Goal: Information Seeking & Learning: Learn about a topic

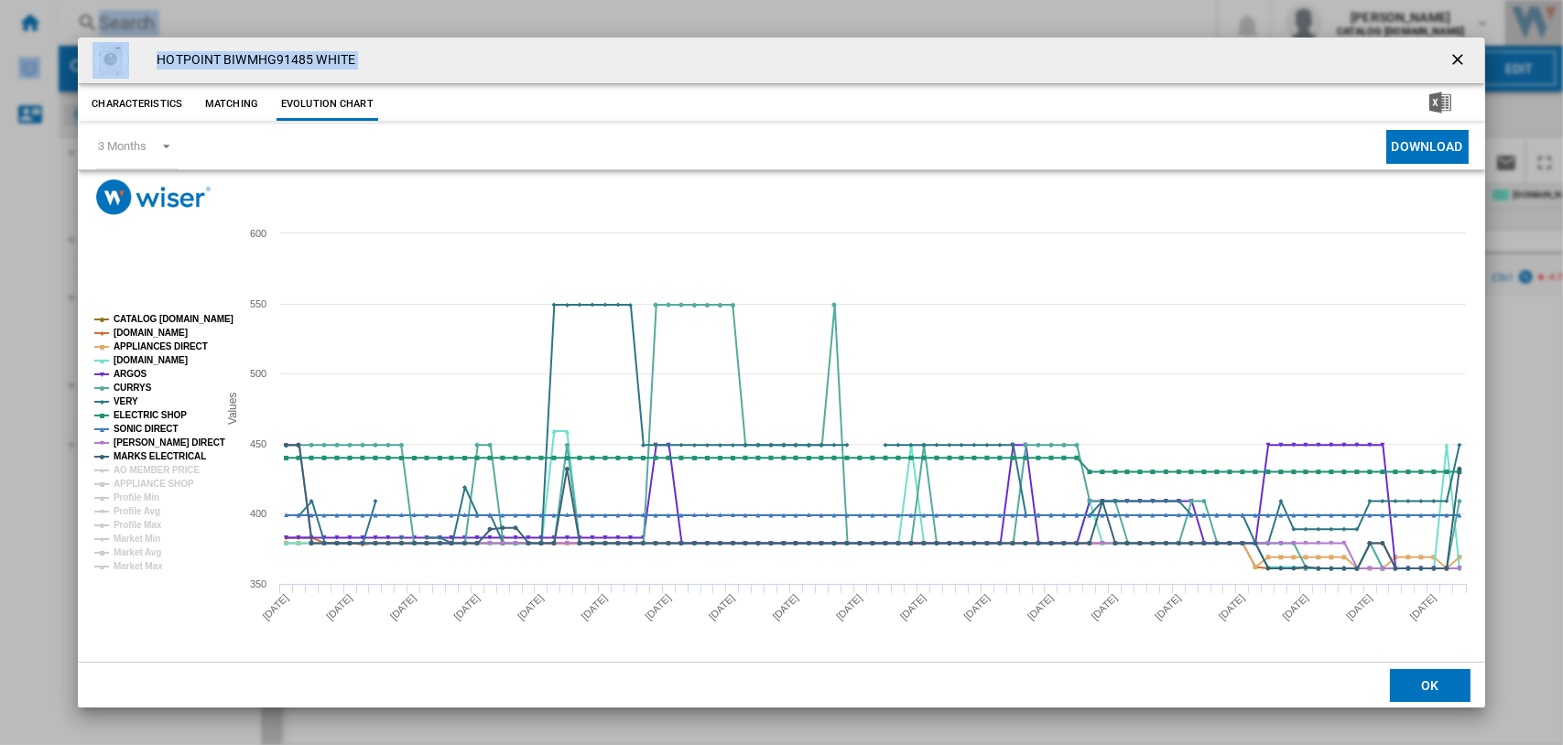
click at [540, 71] on div "HOTPOINT BIWMHG91485 WHITE" at bounding box center [781, 61] width 1406 height 46
click at [1521, 696] on div "HOTPOINT BIWMHG91485 WHITE Characteristics Matching Evolution chart price -£1 d…" at bounding box center [781, 372] width 1563 height 745
click at [1456, 58] on ng-md-icon "getI18NText('BUTTONS.CLOSE_DIALOG')" at bounding box center [1459, 61] width 22 height 22
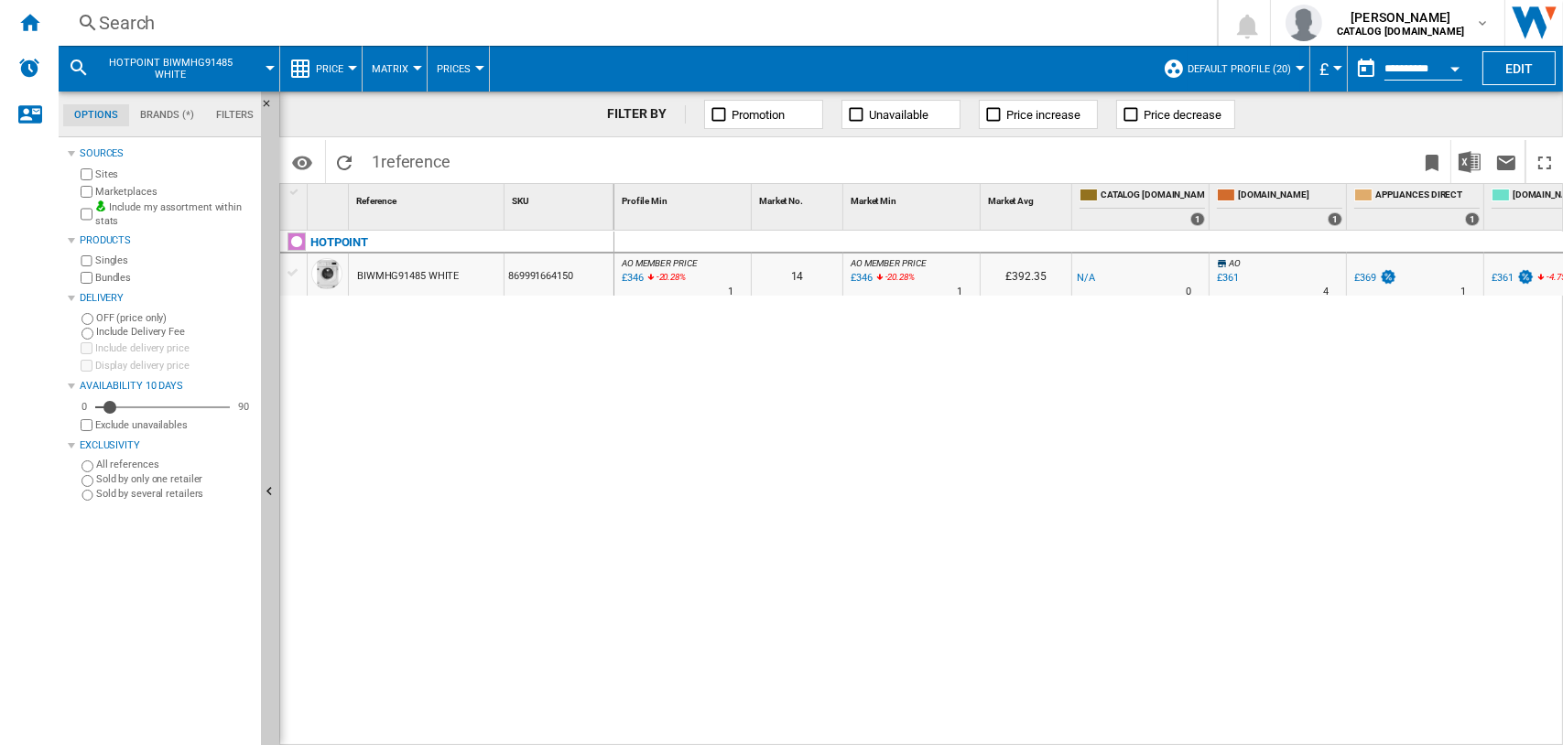
click at [116, 16] on div "Search" at bounding box center [634, 23] width 1070 height 26
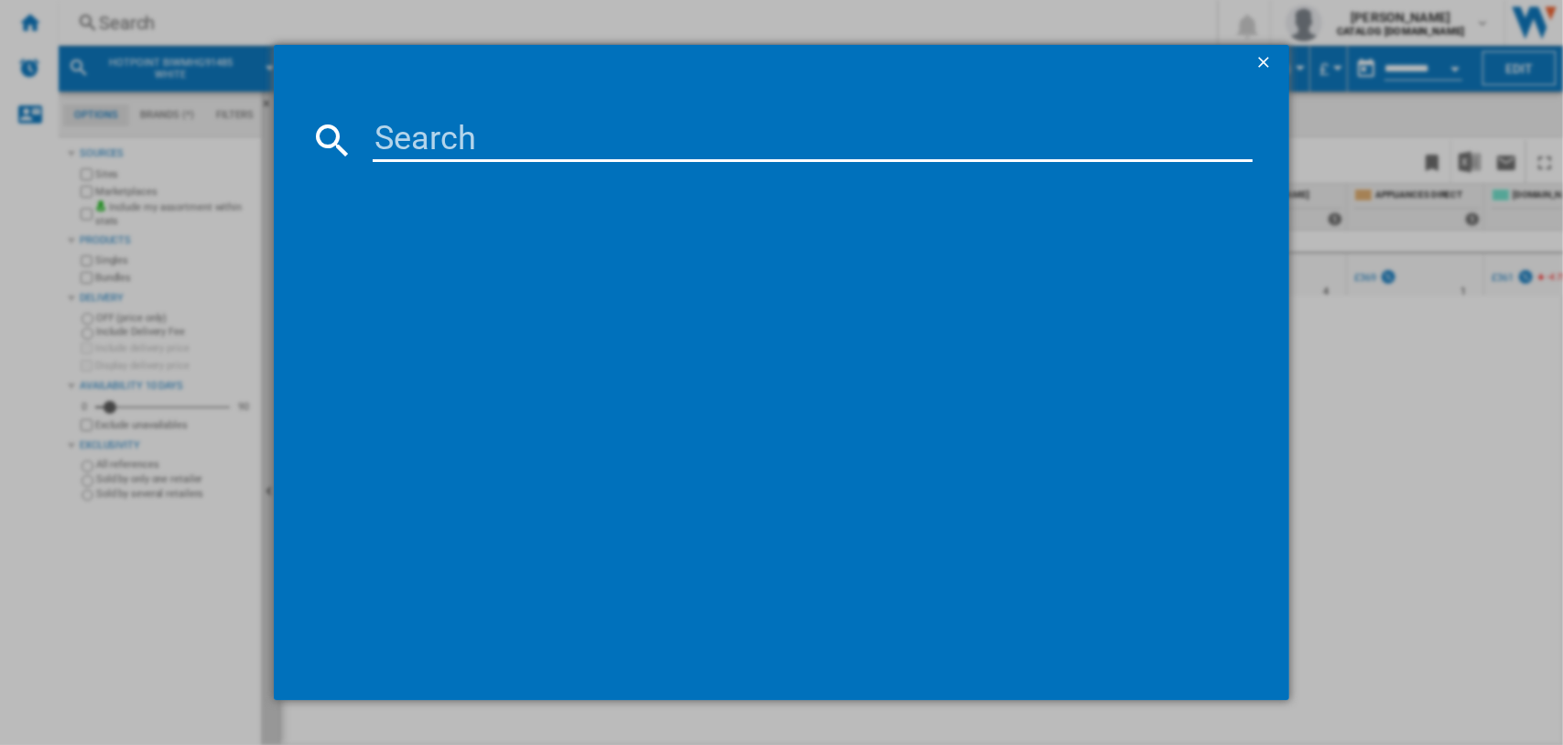
click at [383, 129] on input at bounding box center [813, 140] width 881 height 44
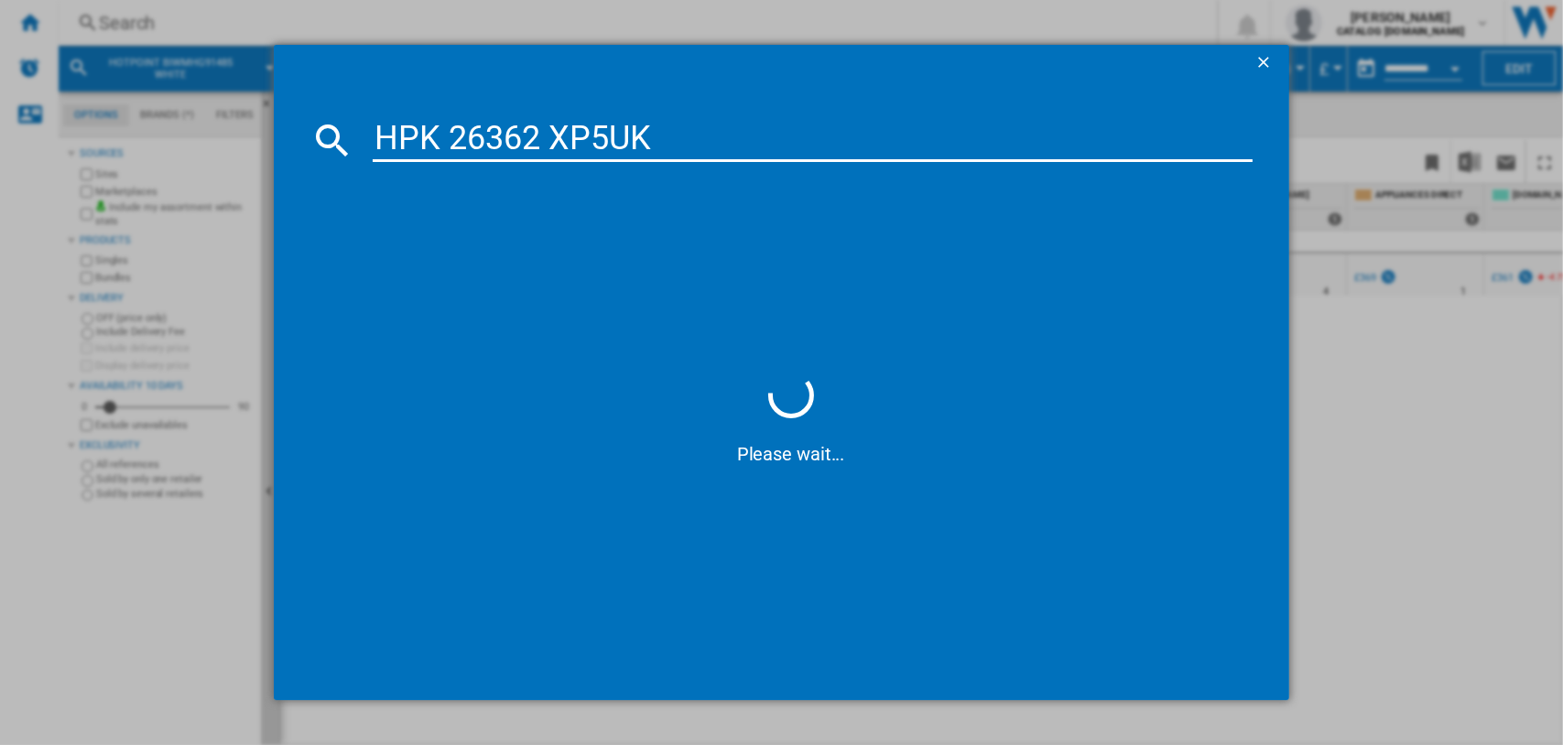
click at [452, 143] on input "HPK 26362 XP5UK" at bounding box center [813, 140] width 881 height 44
click at [545, 143] on input "HPK26362 XP5UK" at bounding box center [813, 140] width 881 height 44
click at [644, 145] on input "HPK26362XP5UK" at bounding box center [813, 140] width 881 height 44
type input "HPK26362XP5"
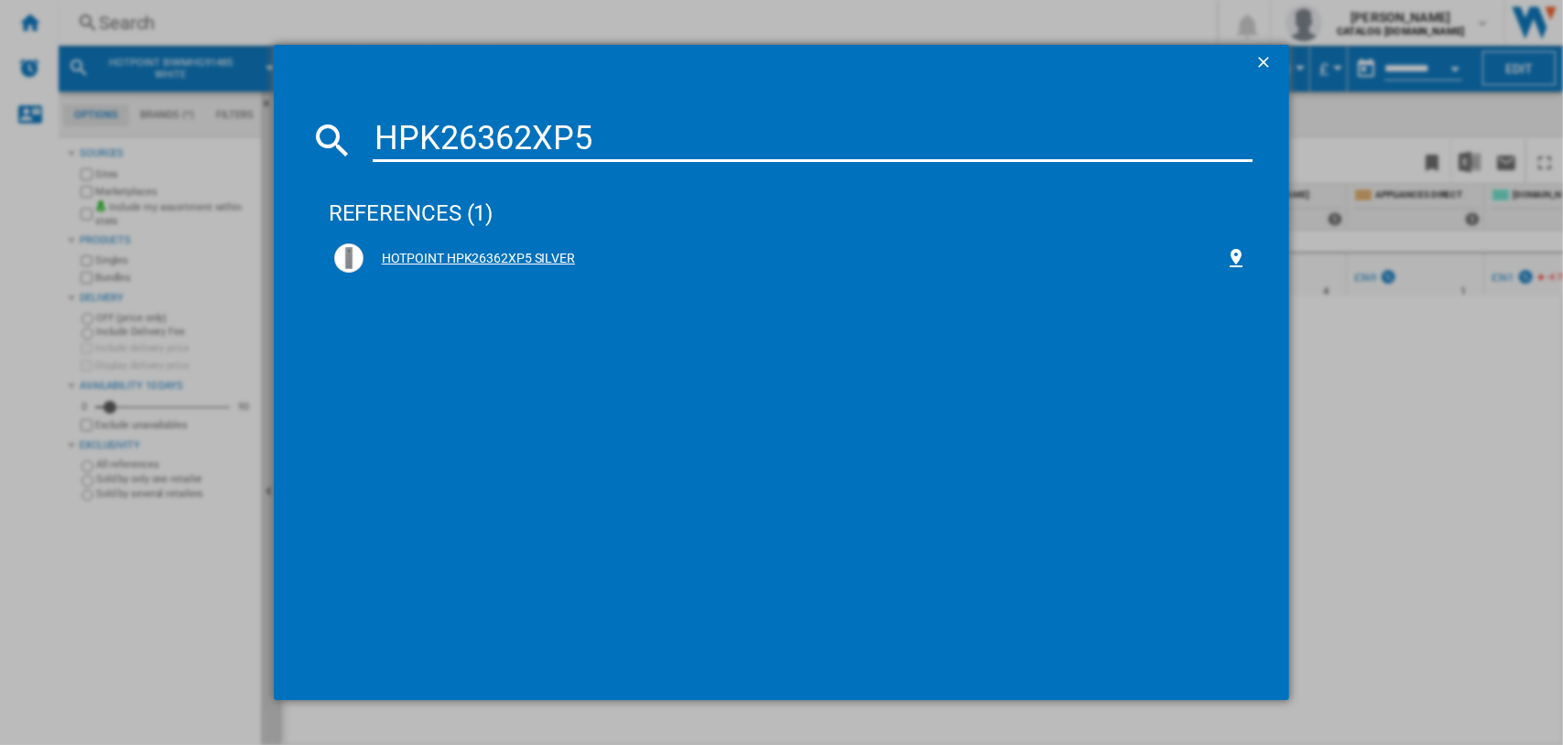
click at [429, 257] on div "HOTPOINT HPK26362XP5 SILVER" at bounding box center [794, 259] width 862 height 18
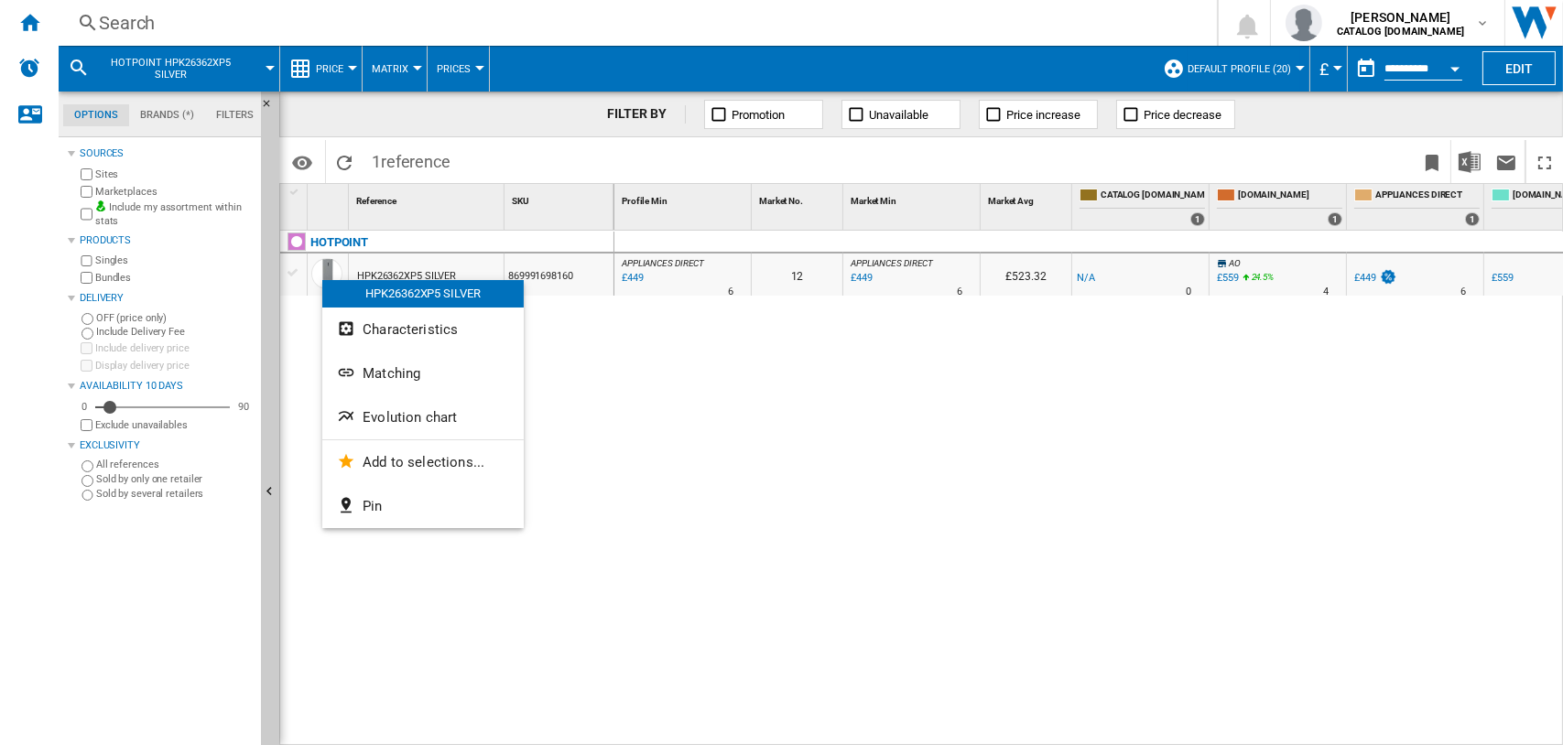
click at [414, 427] on button "Evolution chart" at bounding box center [422, 417] width 201 height 44
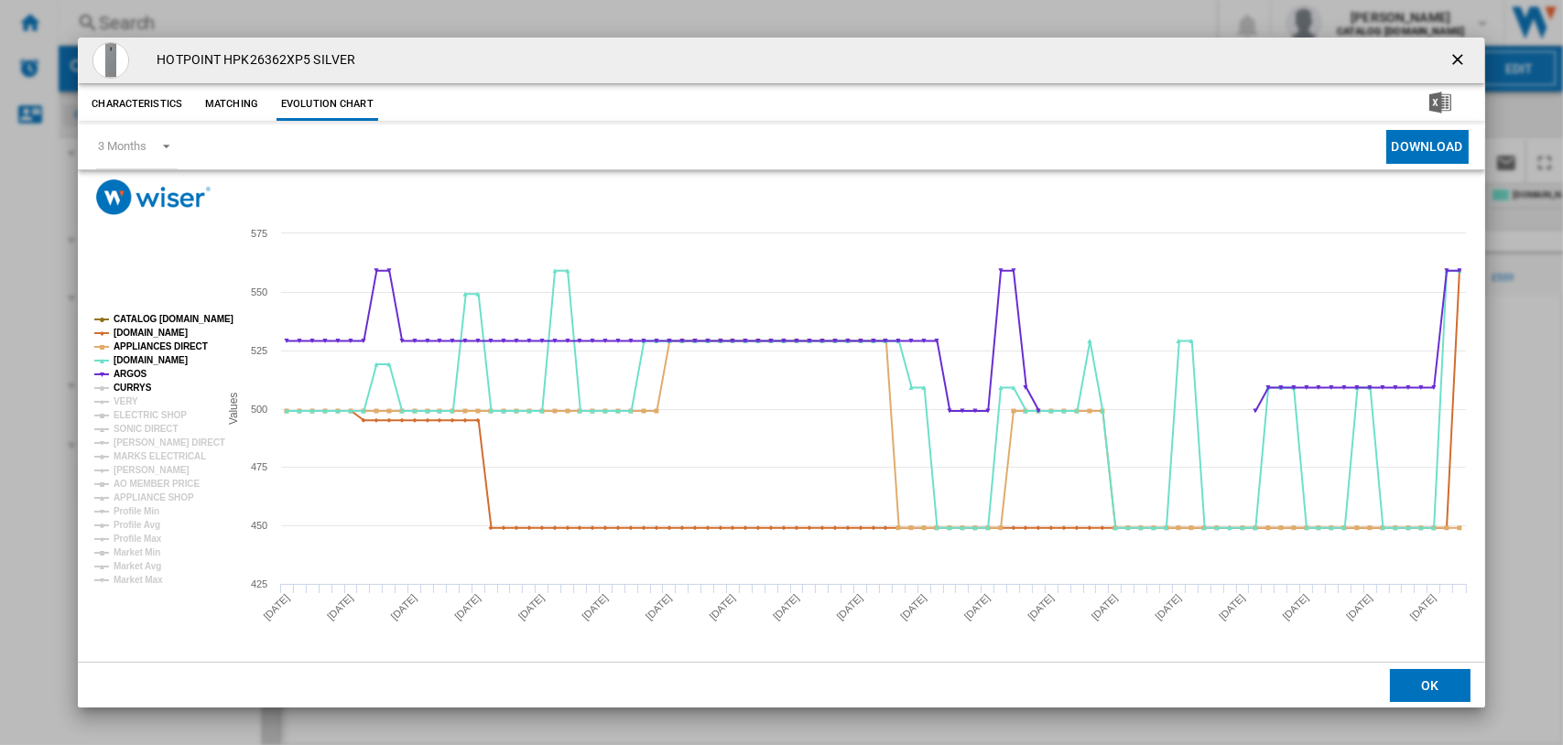
click at [114, 383] on tspan "CURRYS" at bounding box center [133, 388] width 38 height 10
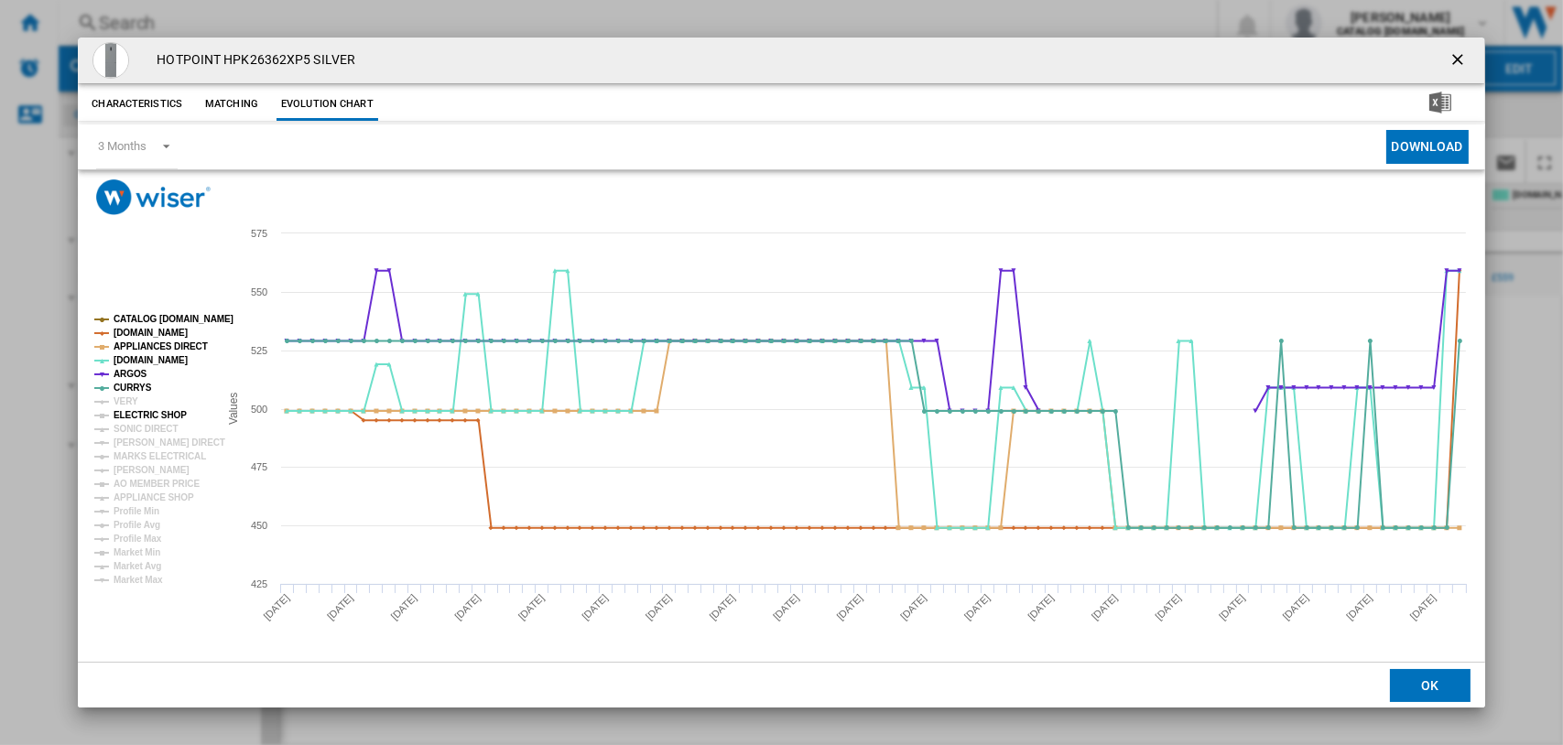
click at [130, 410] on tspan "ELECTRIC SHOP" at bounding box center [150, 415] width 73 height 10
click at [134, 419] on tspan "ELECTRIC SHOP" at bounding box center [150, 415] width 73 height 10
click at [141, 446] on tspan "[PERSON_NAME] DIRECT" at bounding box center [170, 443] width 112 height 10
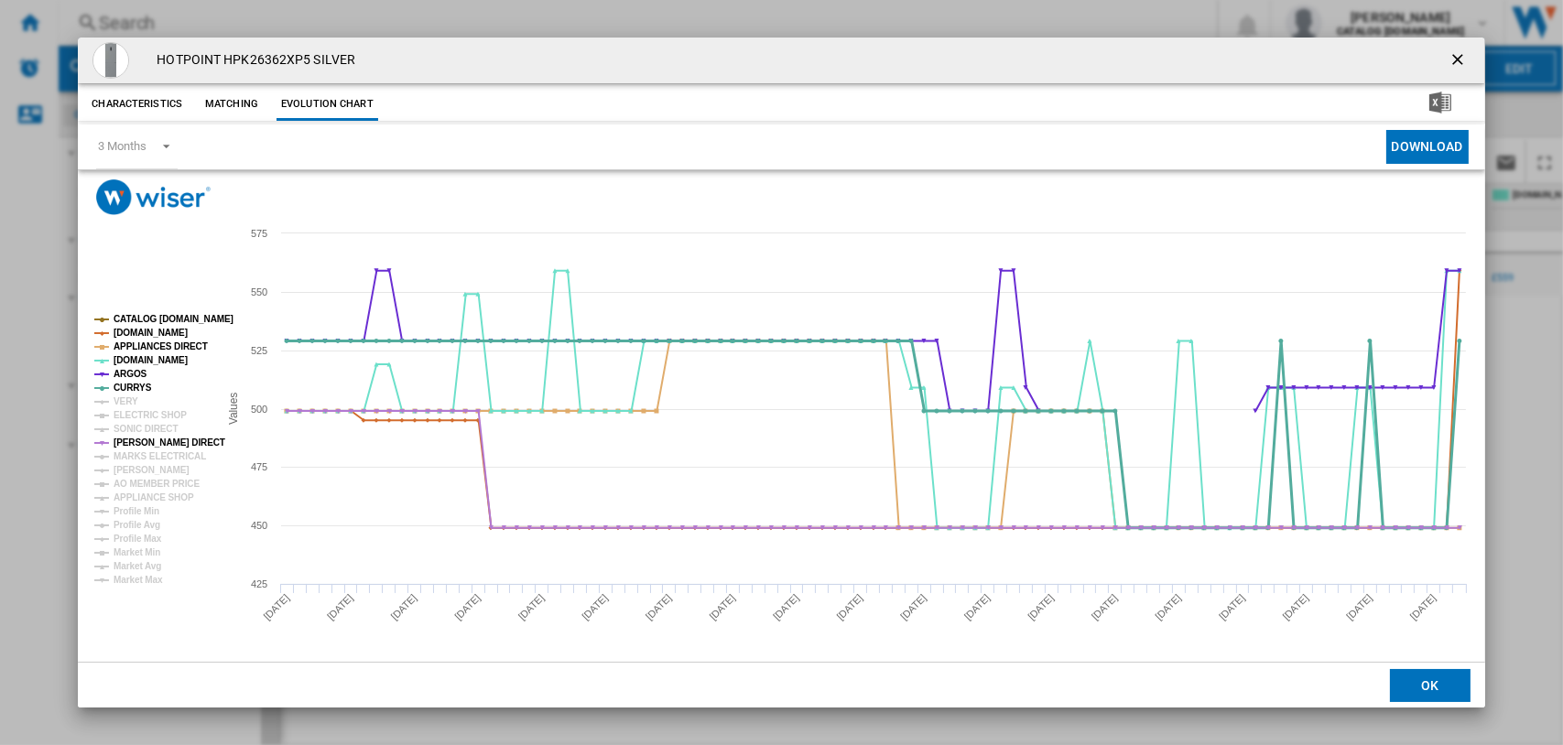
click at [128, 389] on tspan "CURRYS" at bounding box center [133, 388] width 38 height 10
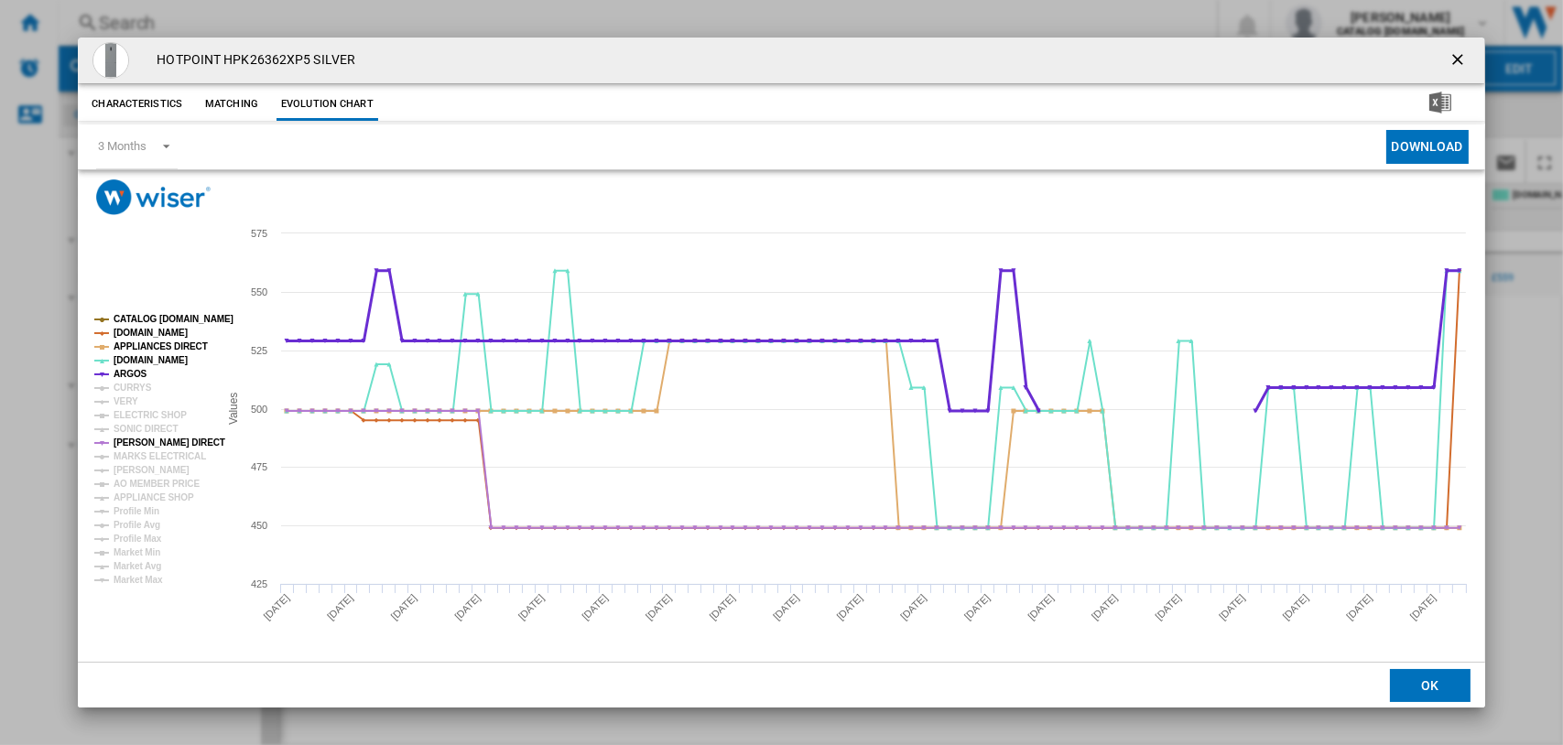
click at [127, 373] on tspan "ARGOS" at bounding box center [131, 374] width 34 height 10
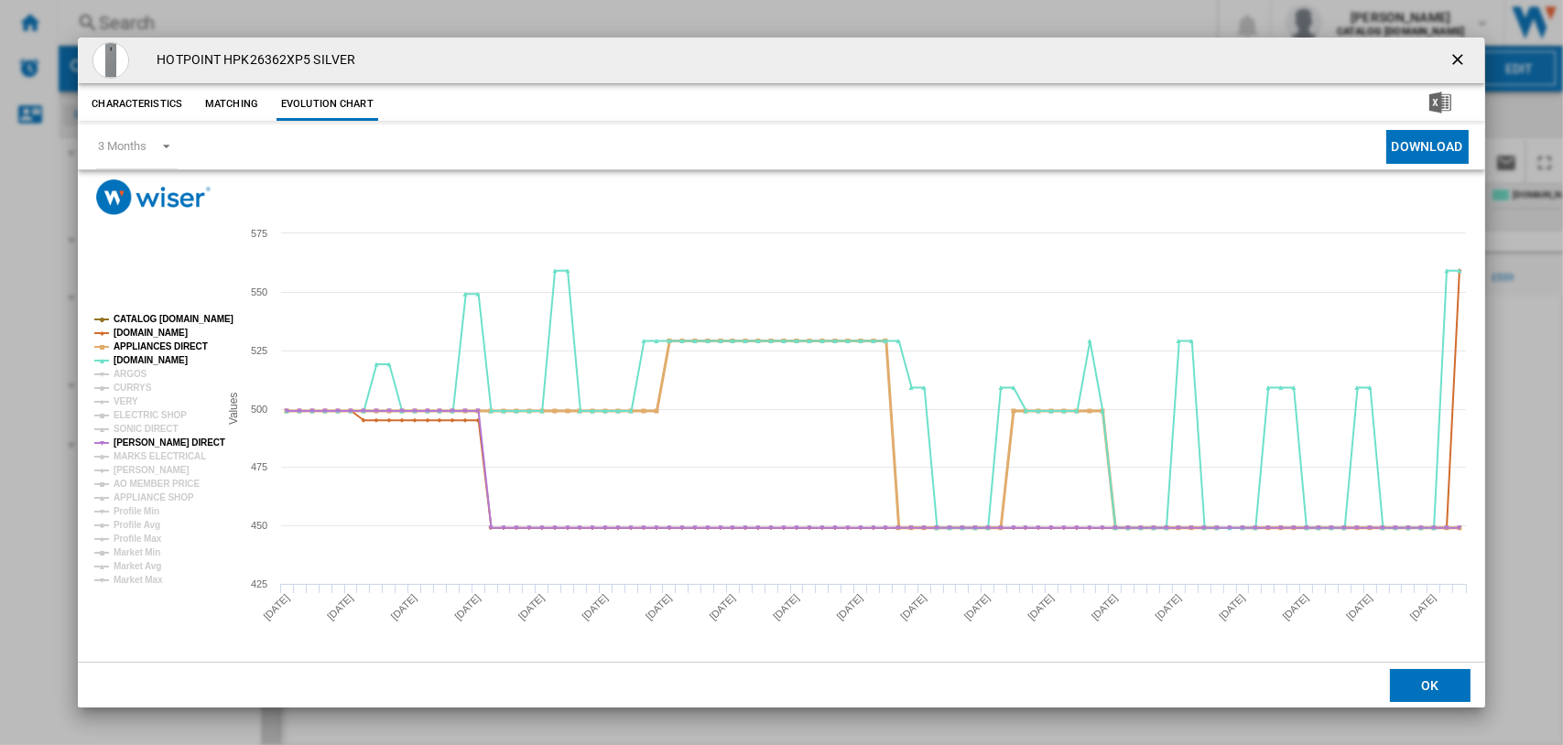
click at [133, 347] on tspan "APPLIANCES DIRECT" at bounding box center [161, 346] width 94 height 10
click at [137, 329] on tspan "[DOMAIN_NAME]" at bounding box center [151, 333] width 74 height 10
click at [141, 315] on tspan "CATALOG [DOMAIN_NAME]" at bounding box center [174, 319] width 120 height 10
click at [136, 458] on tspan "MARKS ELECTRICAL" at bounding box center [160, 456] width 92 height 10
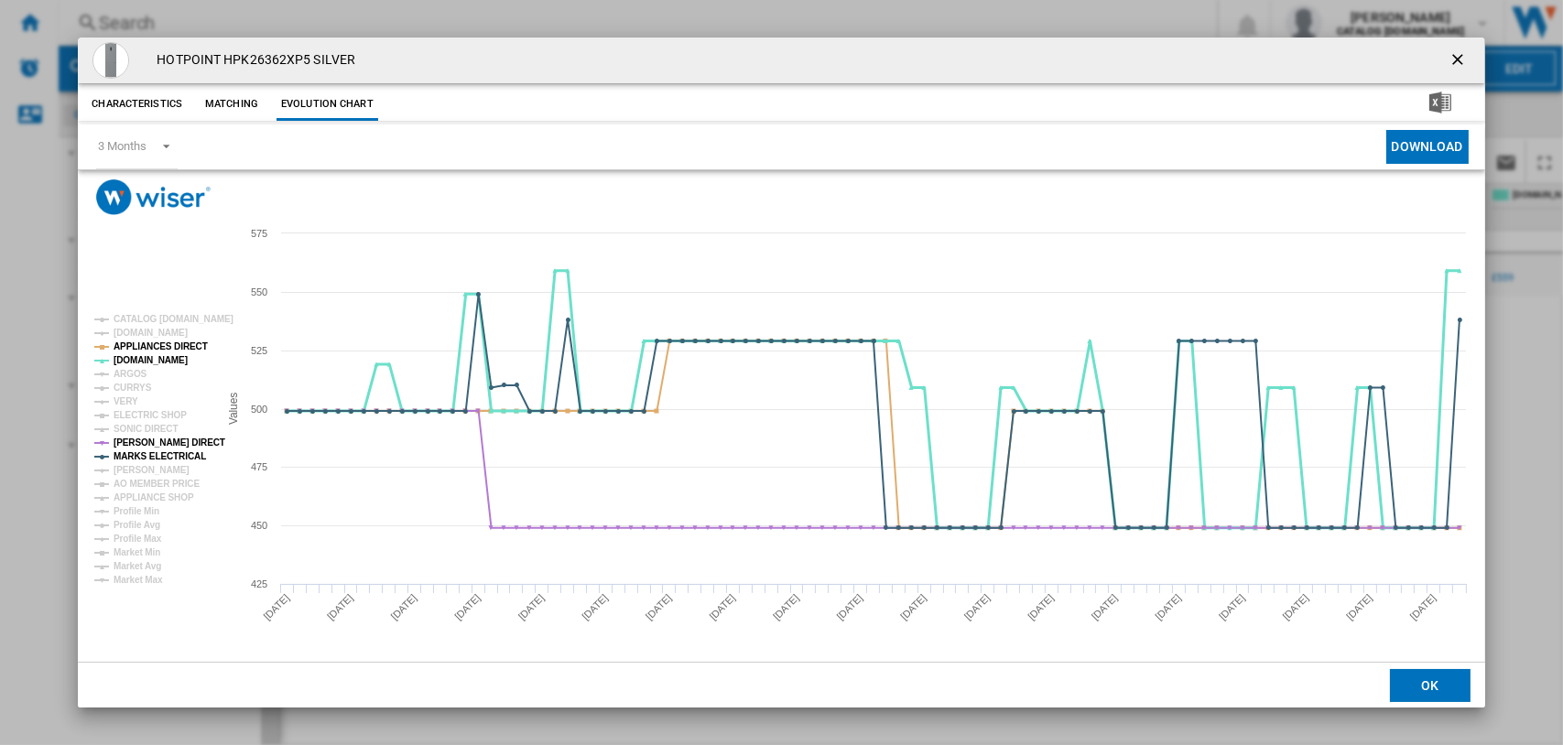
click at [135, 362] on tspan "[DOMAIN_NAME]" at bounding box center [151, 360] width 74 height 10
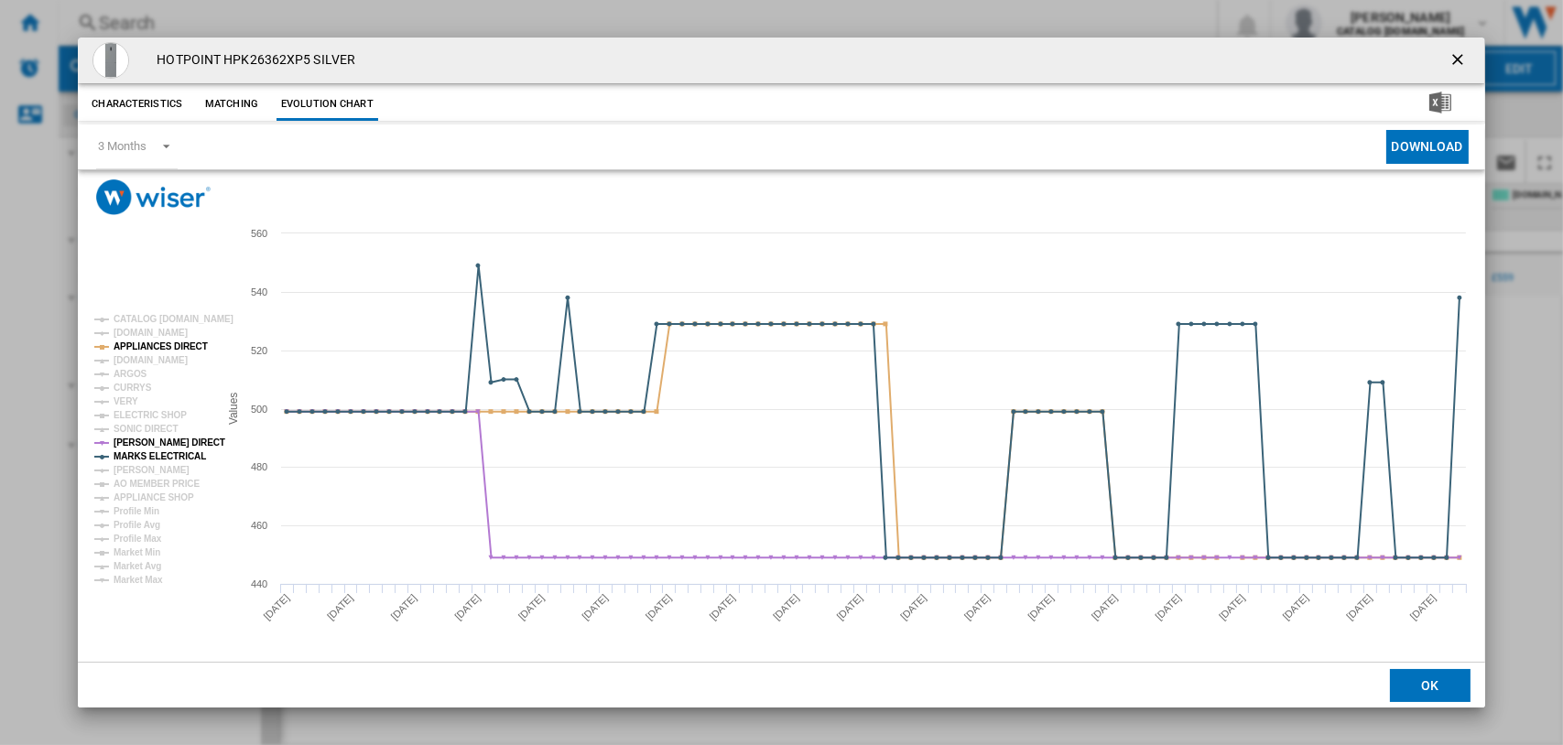
click at [135, 362] on tspan "[DOMAIN_NAME]" at bounding box center [151, 360] width 74 height 10
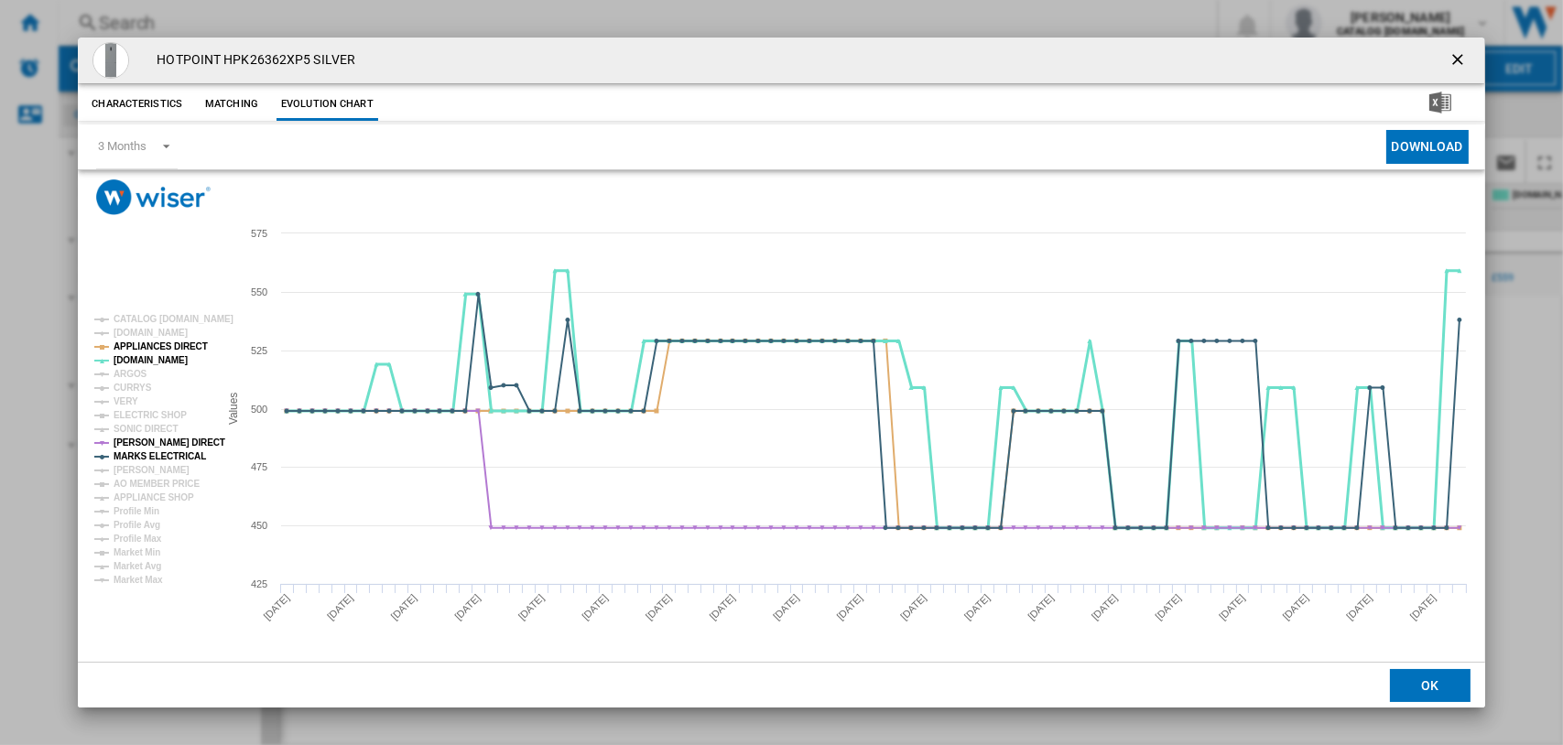
click at [135, 362] on tspan "[DOMAIN_NAME]" at bounding box center [151, 360] width 74 height 10
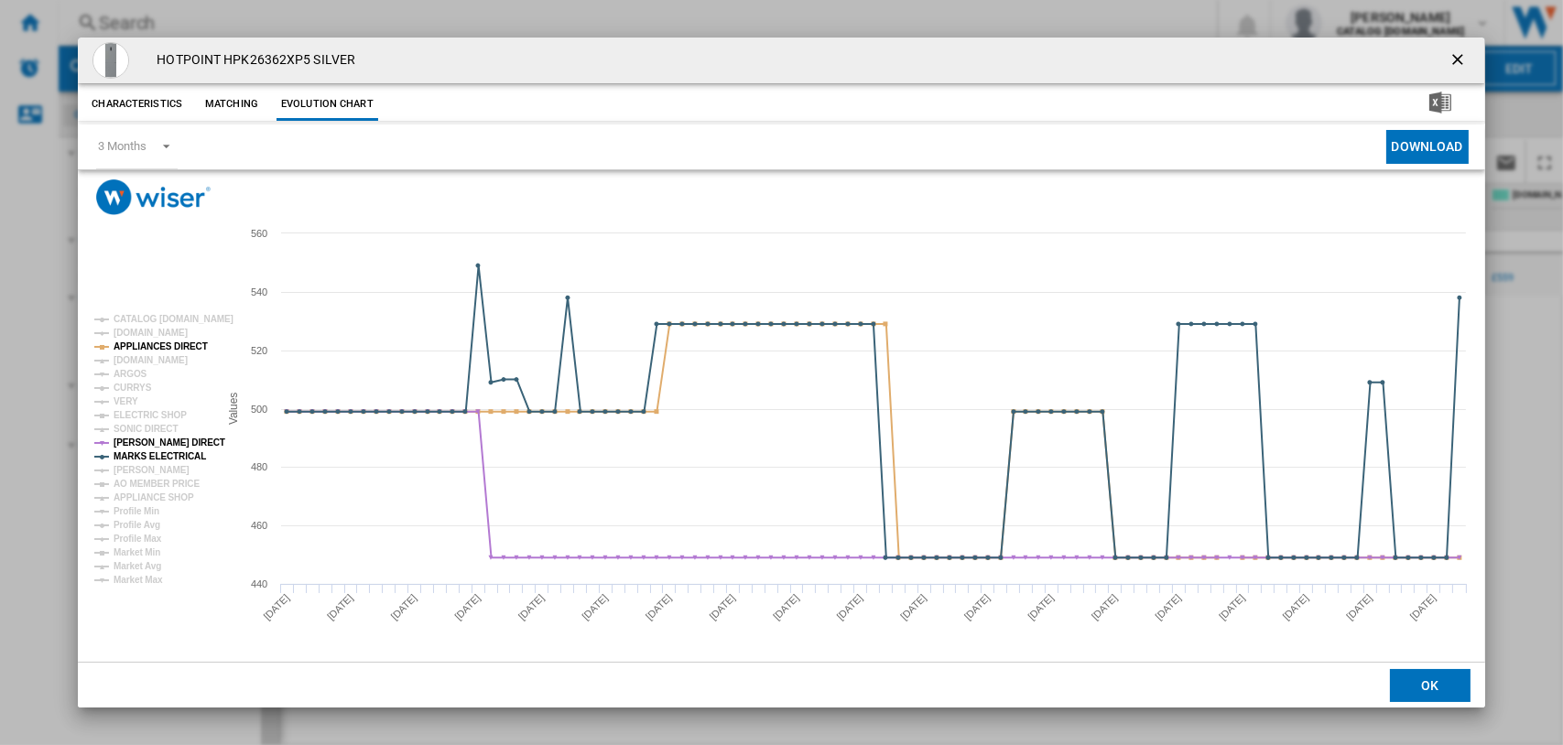
click at [135, 362] on tspan "[DOMAIN_NAME]" at bounding box center [151, 360] width 74 height 10
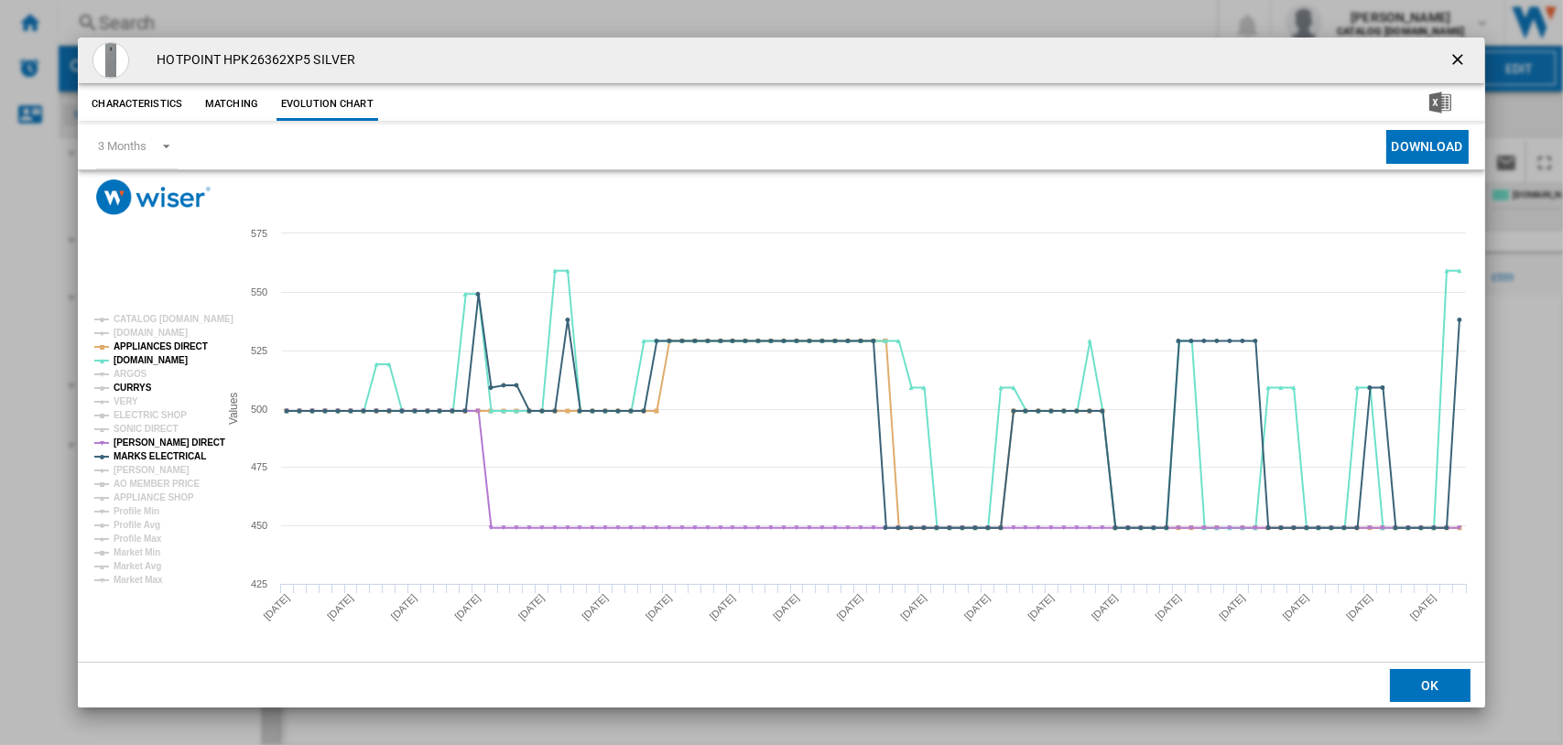
click at [125, 389] on tspan "CURRYS" at bounding box center [133, 388] width 38 height 10
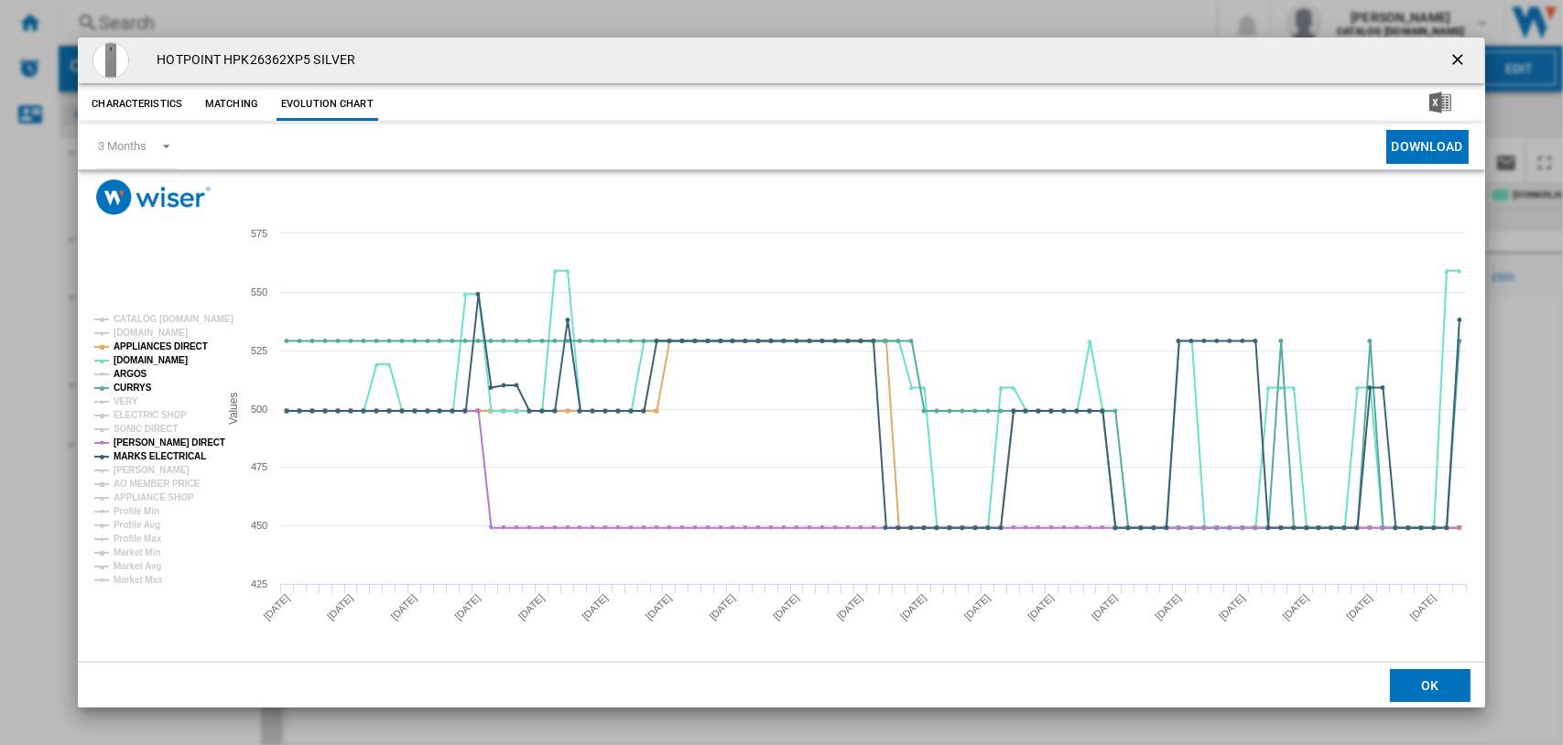
click at [121, 375] on tspan "ARGOS" at bounding box center [131, 374] width 34 height 10
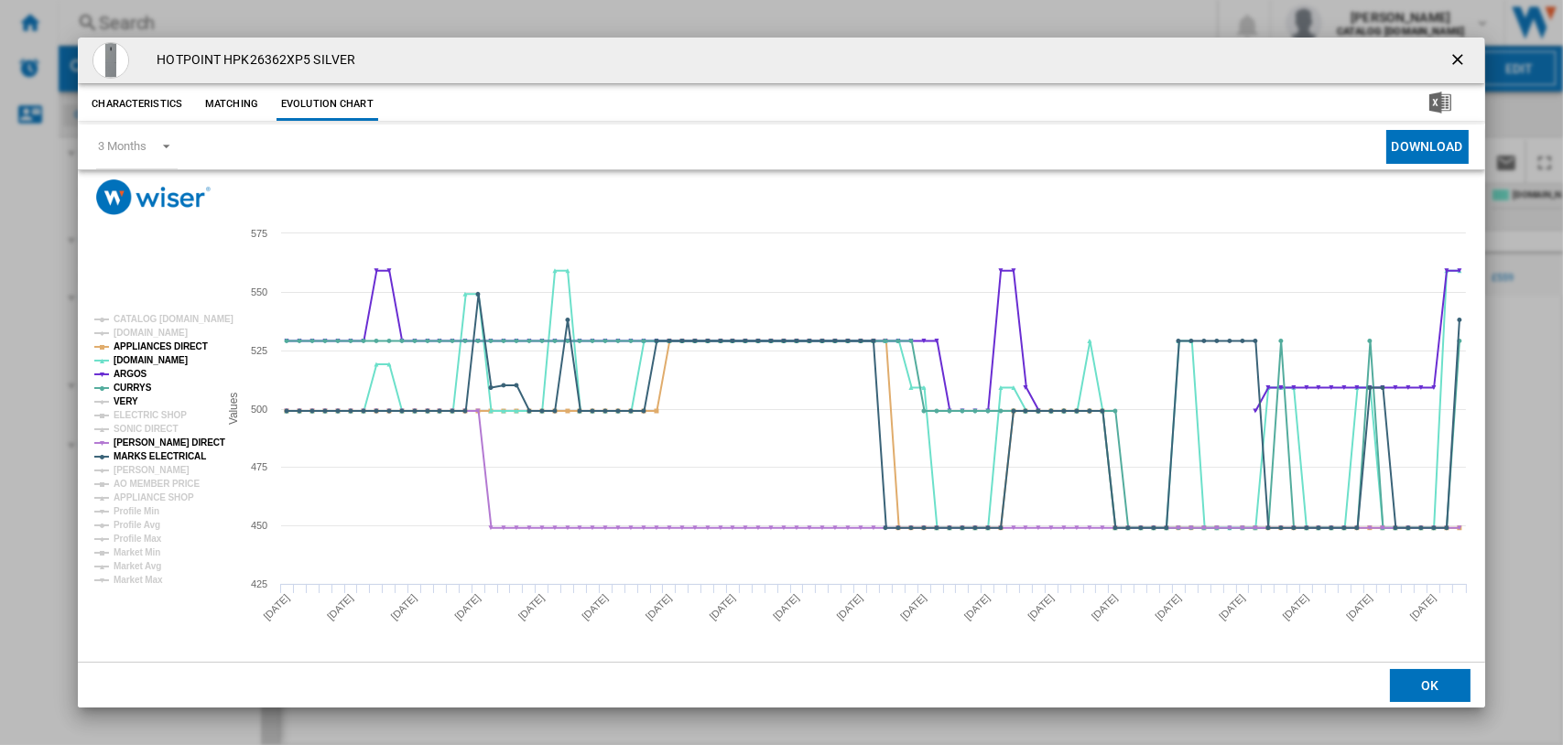
click at [130, 400] on tspan "VERY" at bounding box center [126, 401] width 25 height 10
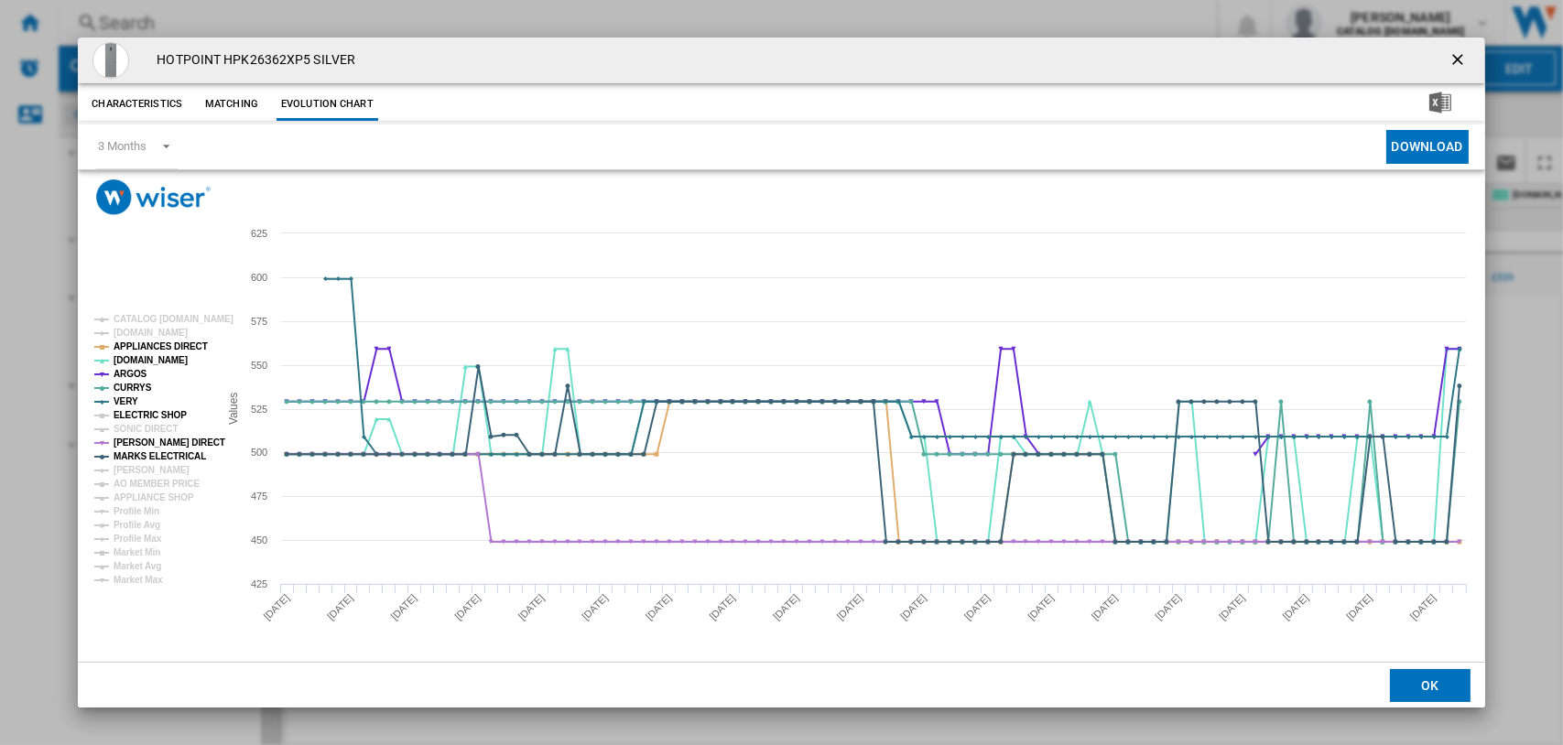
click at [132, 413] on tspan "ELECTRIC SHOP" at bounding box center [150, 415] width 73 height 10
click at [137, 427] on tspan "SONIC DIRECT" at bounding box center [146, 429] width 64 height 10
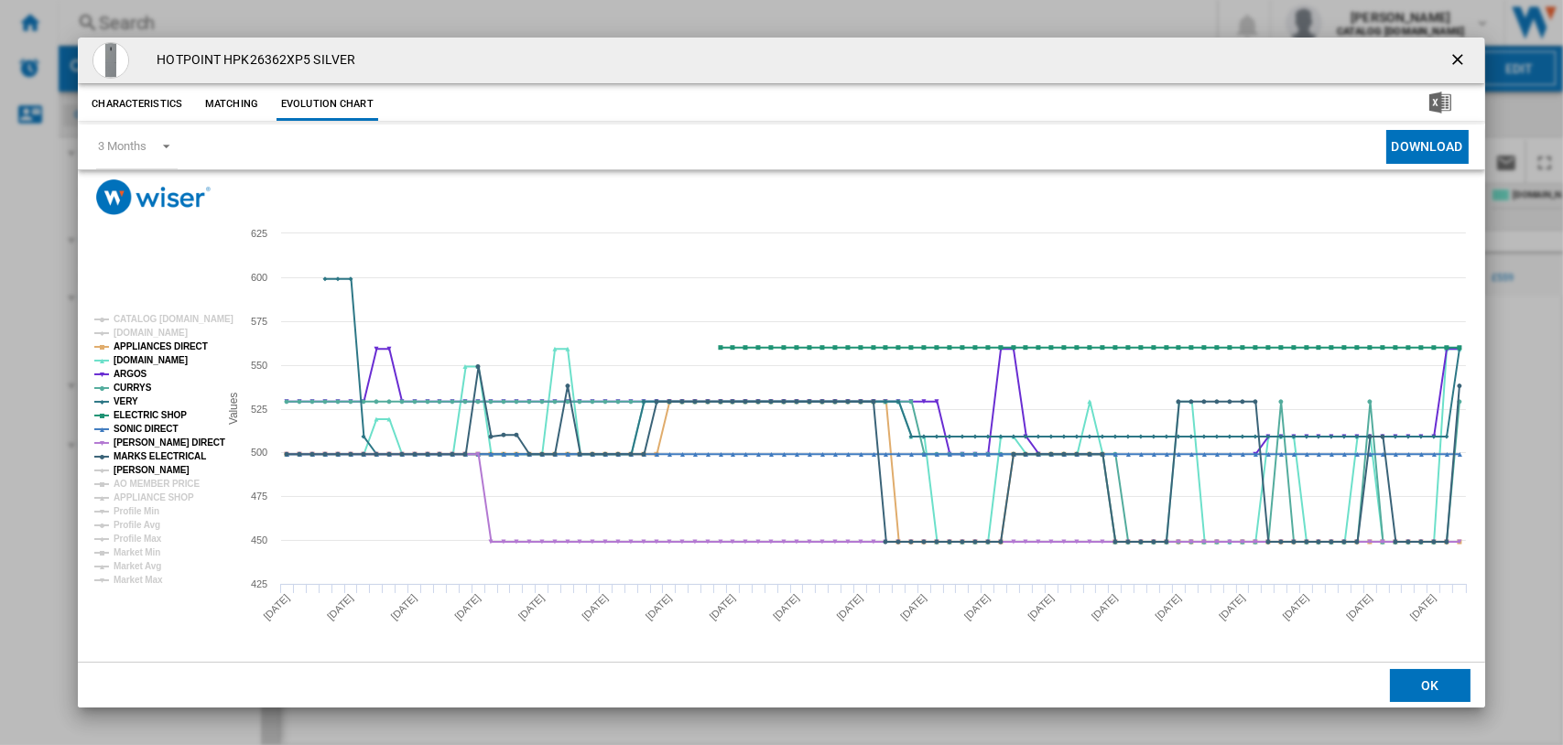
click at [141, 466] on tspan "[PERSON_NAME]" at bounding box center [152, 470] width 76 height 10
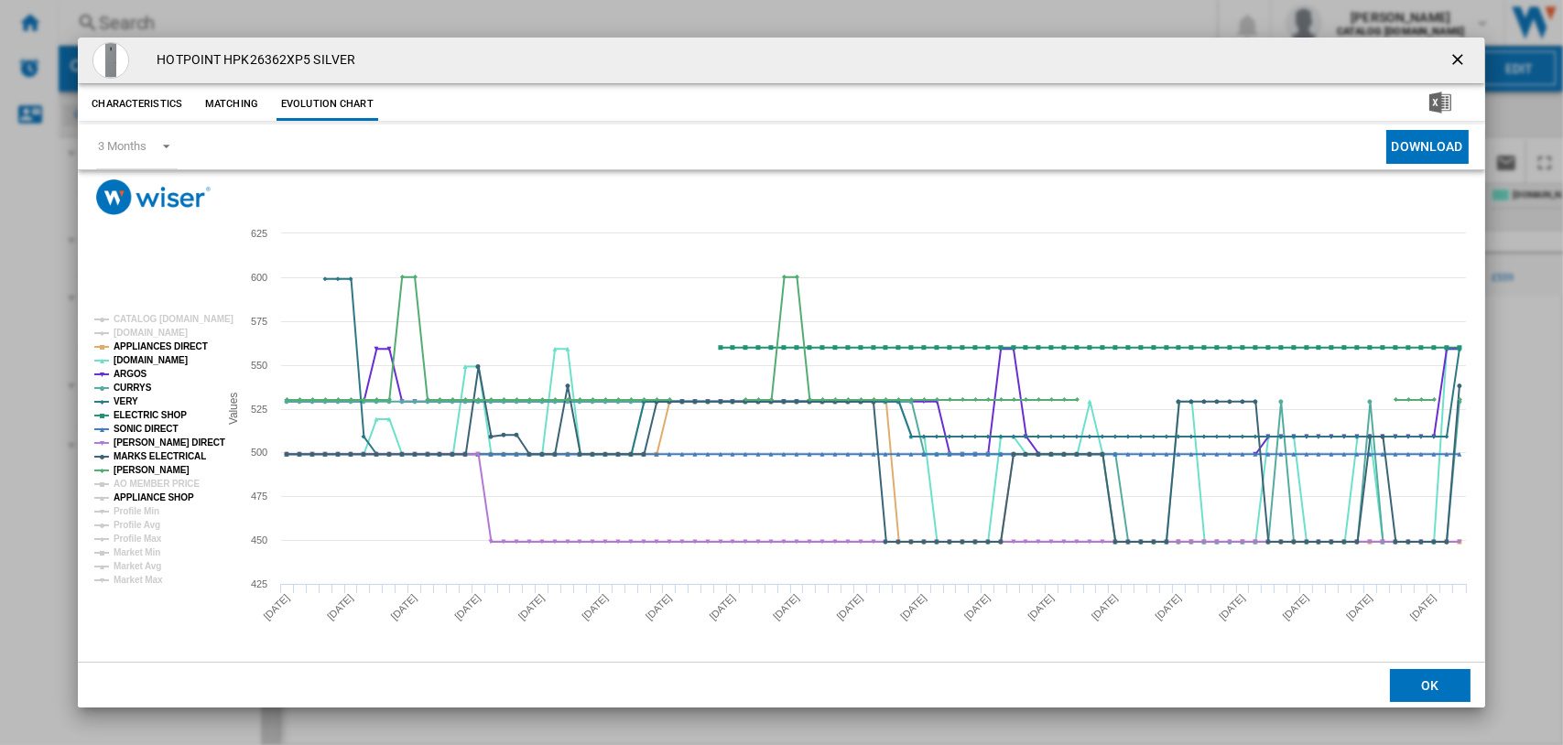
click at [150, 497] on tspan "APPLIANCE SHOP" at bounding box center [154, 497] width 81 height 10
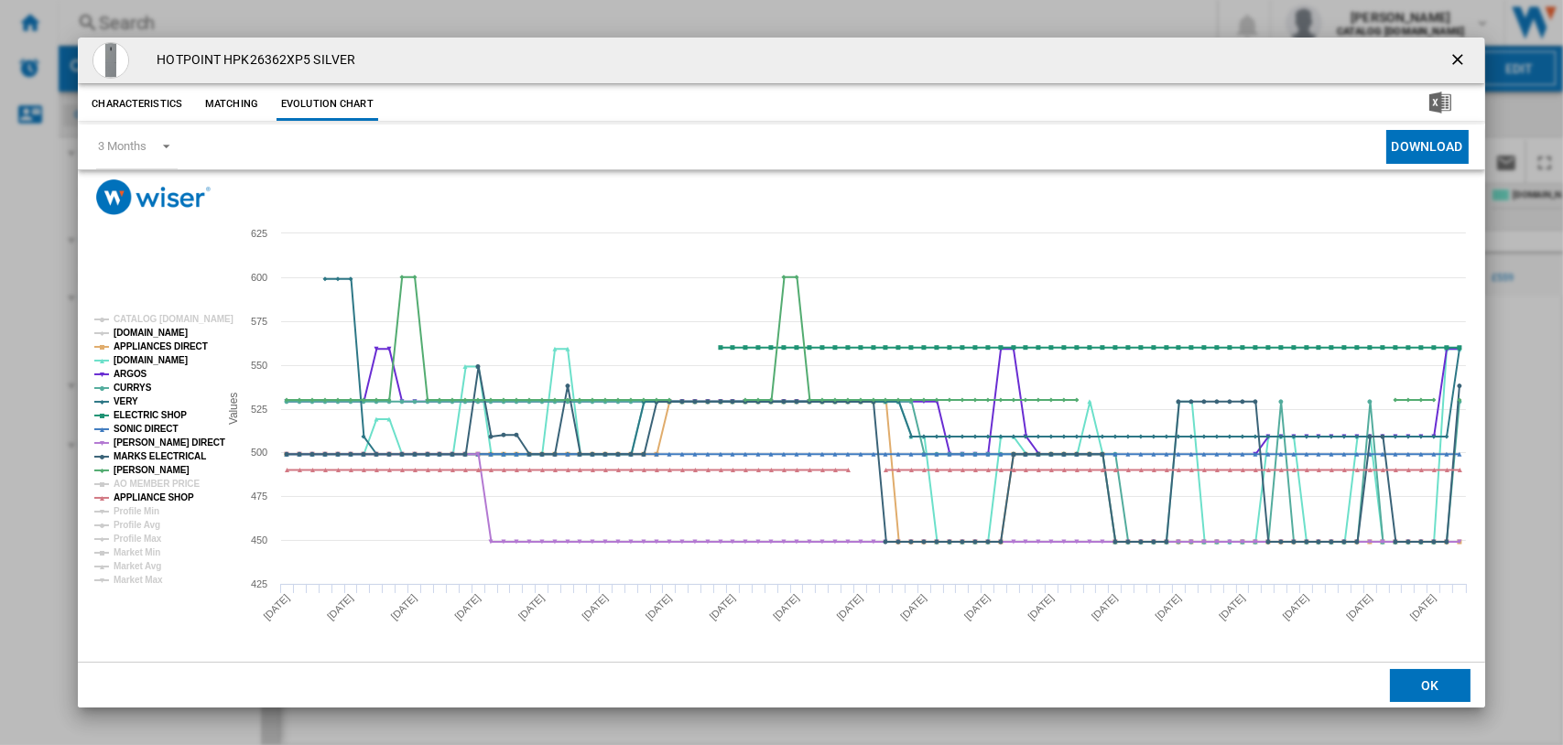
click at [147, 330] on tspan "[DOMAIN_NAME]" at bounding box center [151, 333] width 74 height 10
